Goal: Entertainment & Leisure: Consume media (video, audio)

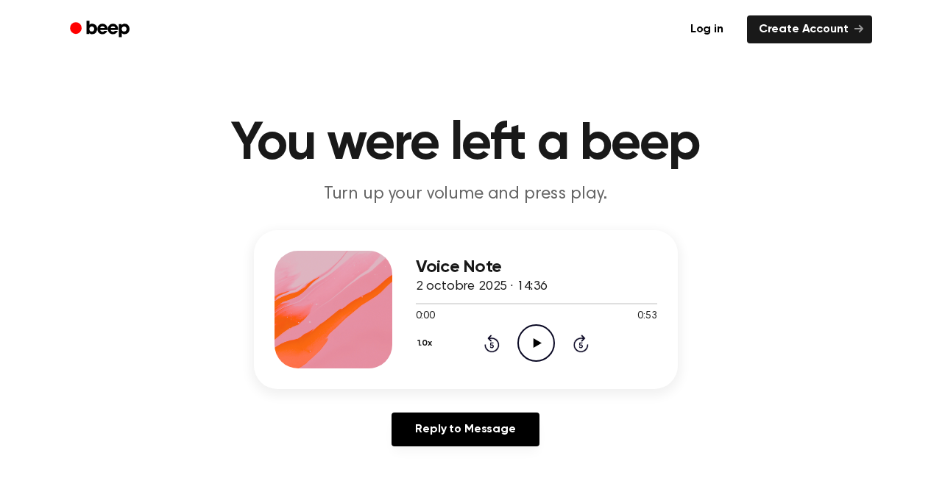
click at [540, 344] on icon "Play Audio" at bounding box center [536, 343] width 38 height 38
click at [540, 344] on icon "Pause Audio" at bounding box center [536, 343] width 38 height 38
click at [530, 338] on icon "Play Audio" at bounding box center [536, 343] width 38 height 38
click at [452, 306] on div at bounding box center [536, 303] width 241 height 12
click at [426, 305] on div at bounding box center [536, 303] width 241 height 12
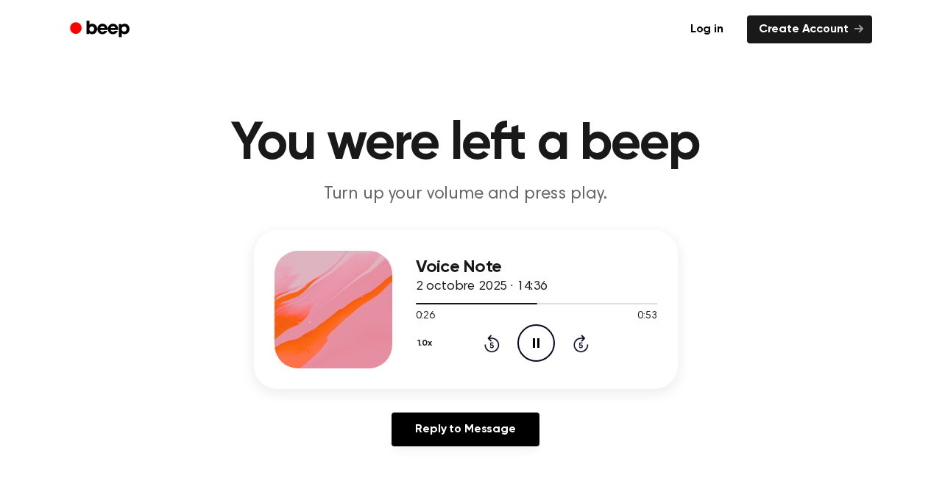
click at [537, 339] on icon at bounding box center [536, 343] width 7 height 10
click at [537, 339] on icon "Play Audio" at bounding box center [536, 343] width 38 height 38
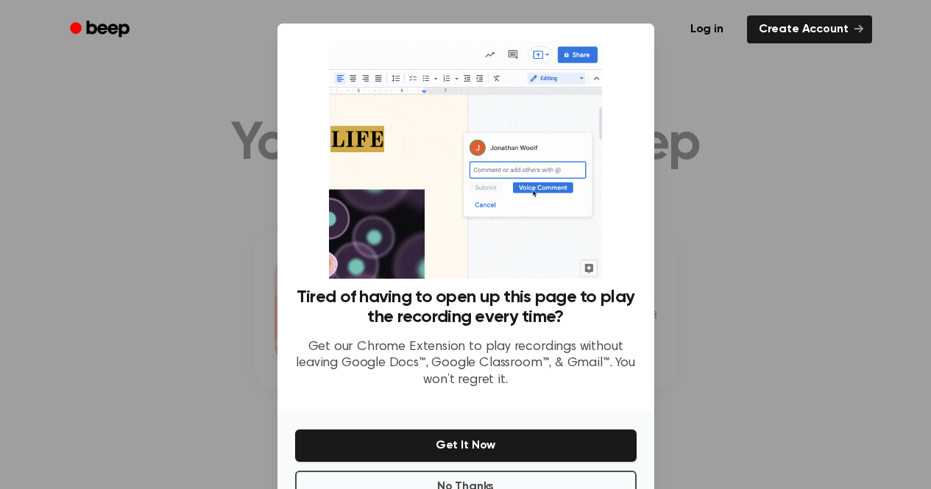
click at [479, 356] on p "Get our Chrome Extension to play recordings without leaving Google Docs™, Googl…" at bounding box center [465, 364] width 341 height 50
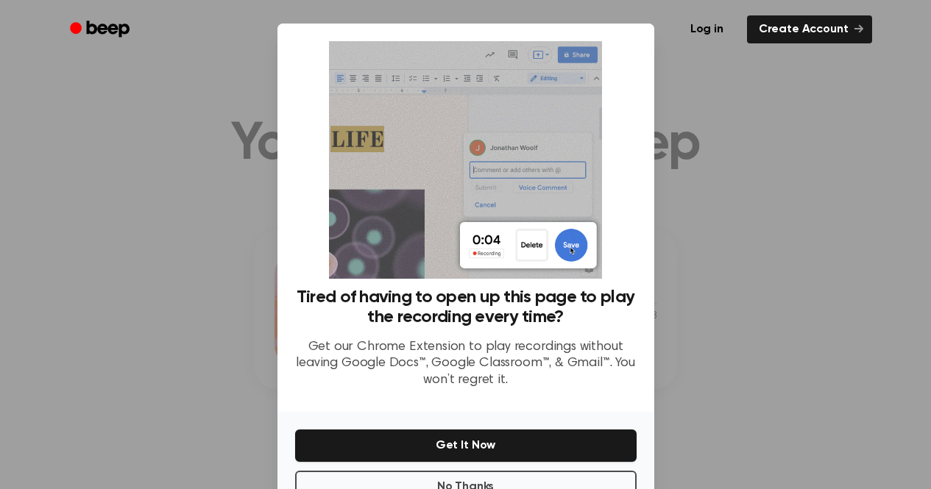
scroll to position [46, 0]
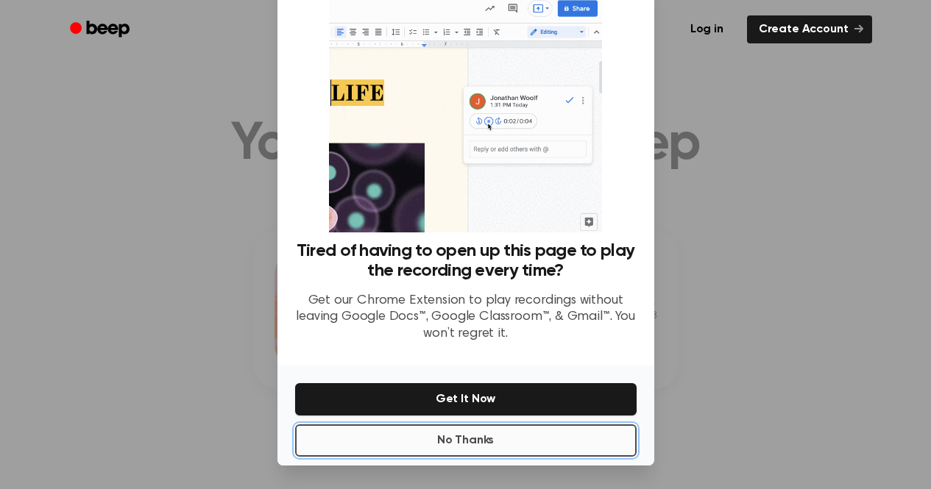
click at [460, 439] on button "No Thanks" at bounding box center [465, 440] width 341 height 32
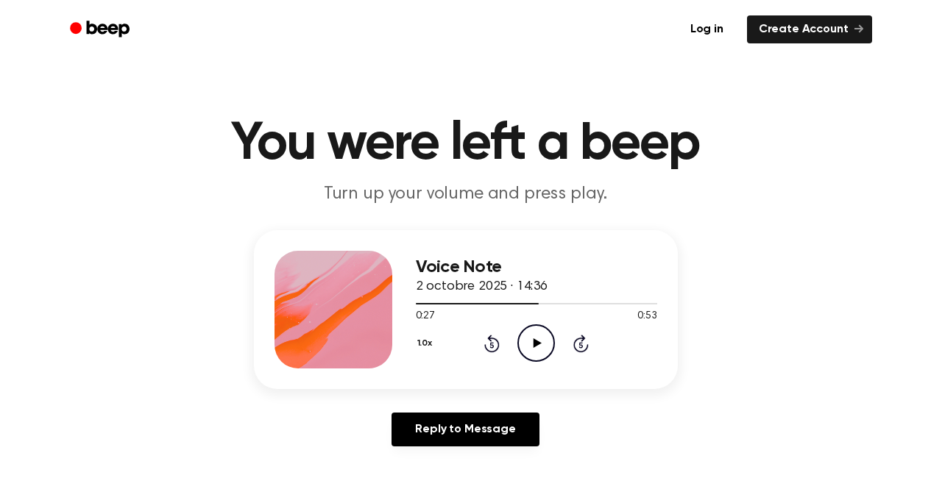
click at [538, 346] on icon "Play Audio" at bounding box center [536, 343] width 38 height 38
click at [538, 346] on icon at bounding box center [536, 343] width 7 height 10
click at [538, 346] on icon "Play Audio" at bounding box center [536, 343] width 38 height 38
click at [538, 346] on icon at bounding box center [536, 343] width 7 height 10
click at [538, 346] on icon "Play Audio" at bounding box center [536, 343] width 38 height 38
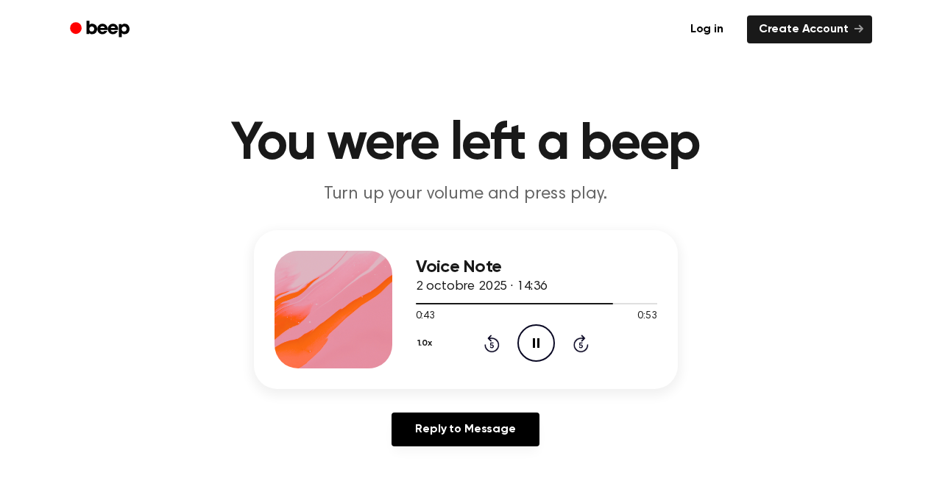
click at [538, 346] on icon at bounding box center [536, 343] width 7 height 10
click at [538, 346] on icon "Play Audio" at bounding box center [536, 343] width 38 height 38
click at [435, 304] on div at bounding box center [520, 303] width 208 height 1
click at [538, 349] on icon "Pause Audio" at bounding box center [536, 343] width 38 height 38
click at [538, 349] on icon "Play Audio" at bounding box center [536, 343] width 38 height 38
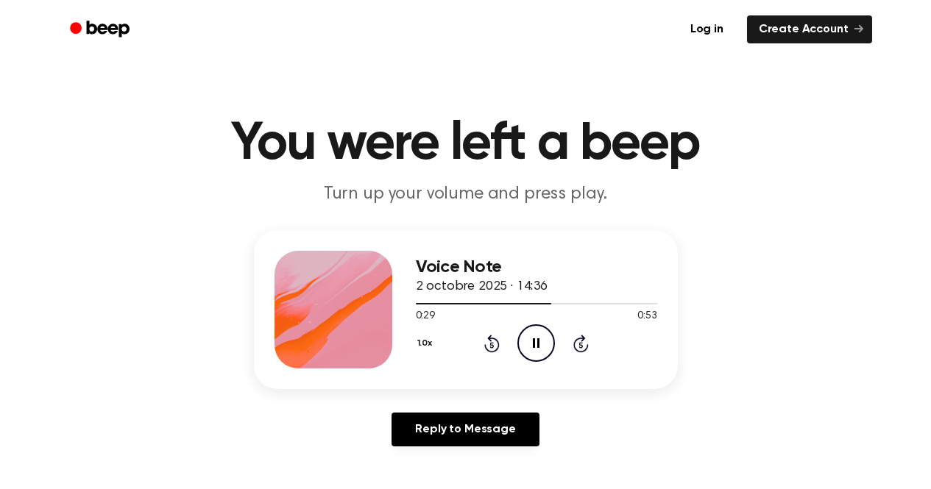
click at [538, 349] on icon "Pause Audio" at bounding box center [536, 343] width 38 height 38
click at [538, 349] on icon "Play Audio" at bounding box center [536, 343] width 38 height 38
click at [538, 349] on icon "Pause Audio" at bounding box center [536, 343] width 38 height 38
click at [537, 341] on icon at bounding box center [537, 343] width 8 height 10
click at [419, 304] on div at bounding box center [518, 303] width 205 height 1
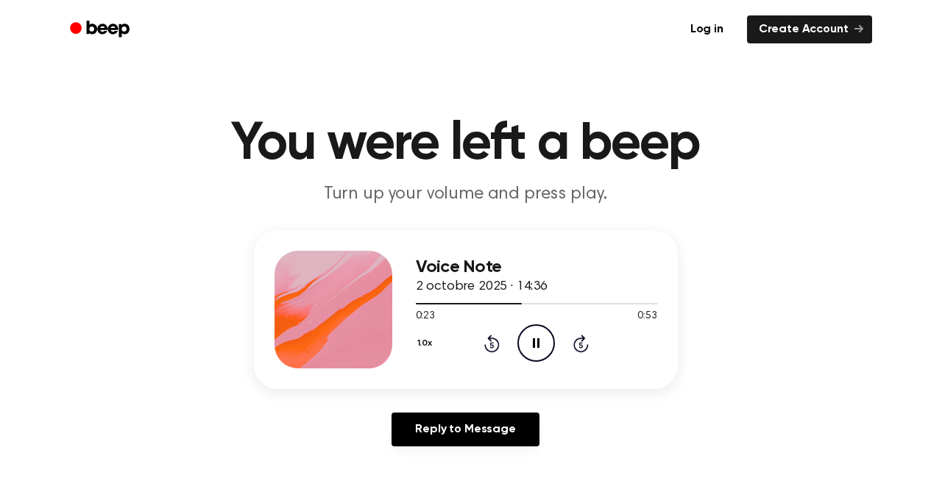
click at [532, 348] on icon "Pause Audio" at bounding box center [536, 343] width 38 height 38
